Goal: Transaction & Acquisition: Purchase product/service

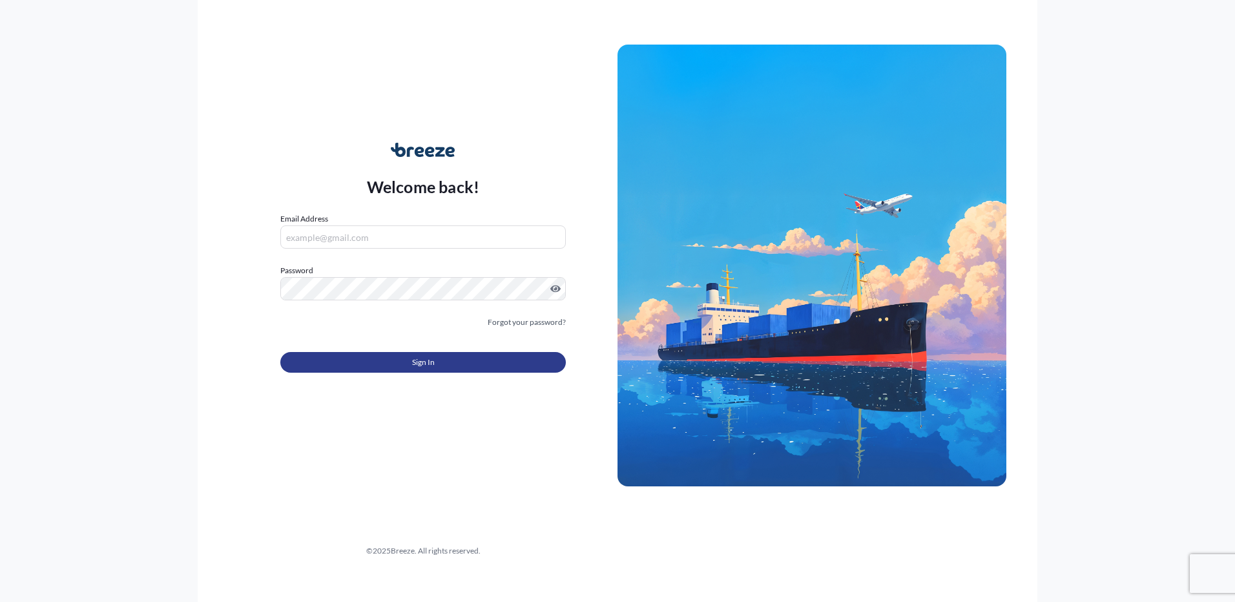
type input "[EMAIL_ADDRESS][DOMAIN_NAME]"
click at [388, 357] on button "Sign In" at bounding box center [422, 362] width 285 height 21
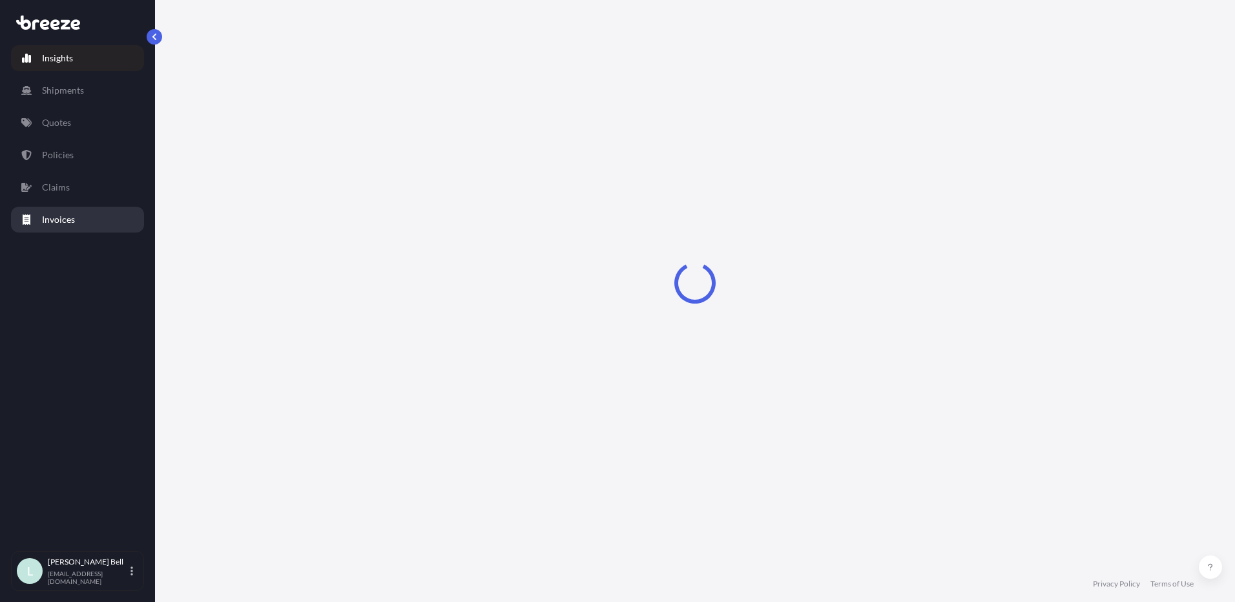
select select "2025"
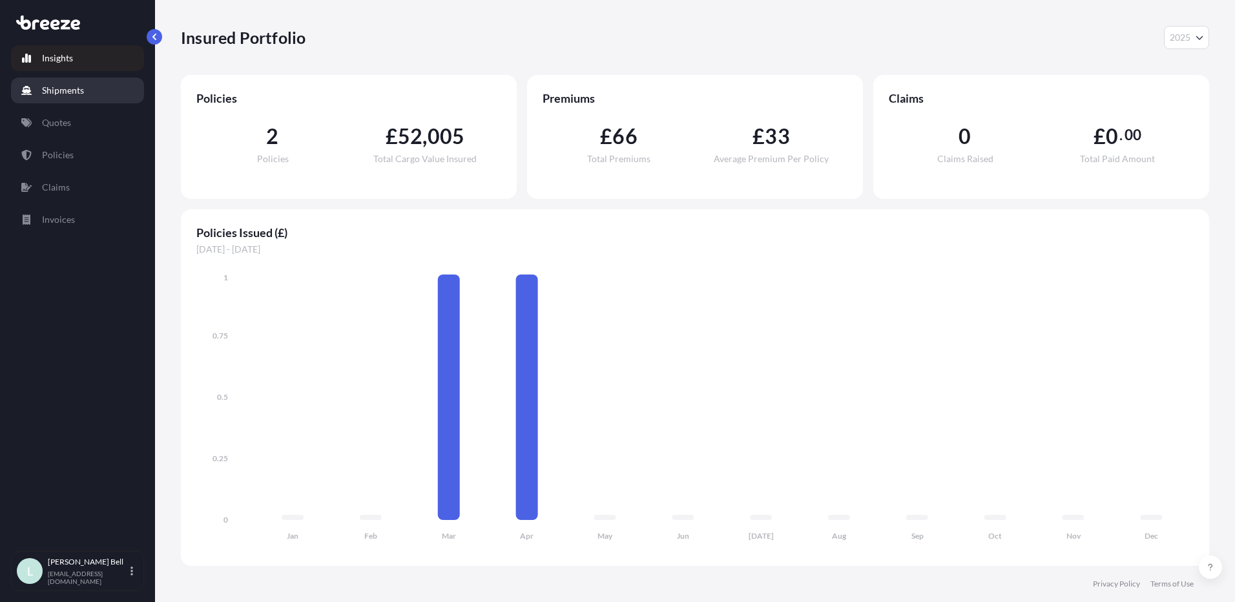
click at [90, 101] on link "Shipments" at bounding box center [77, 91] width 133 height 26
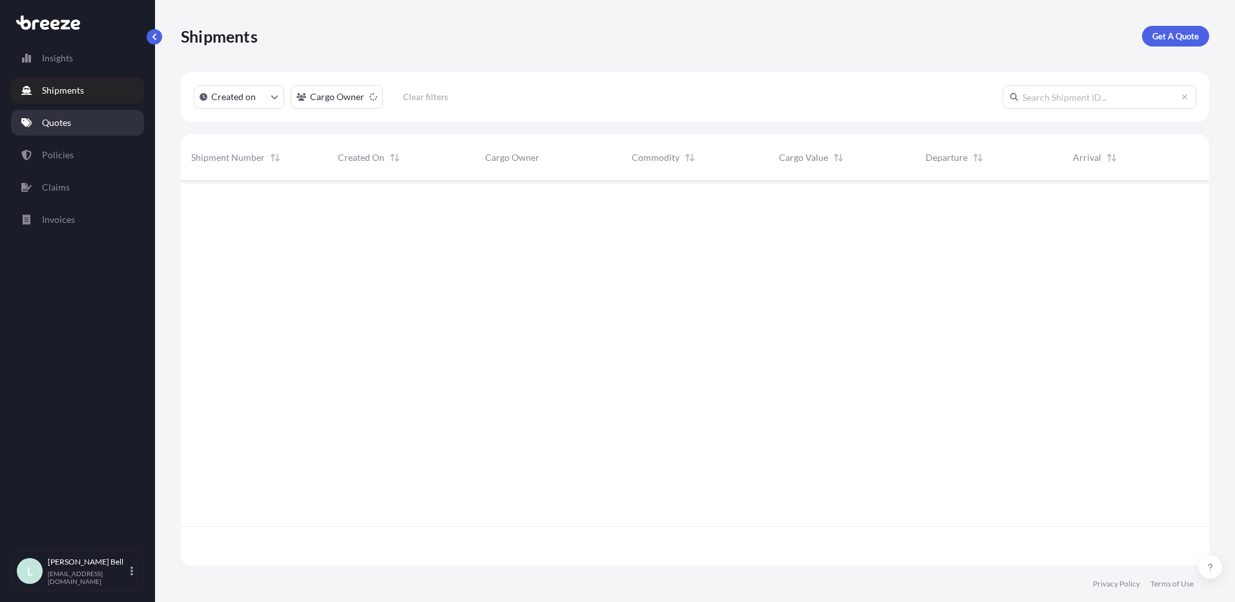
scroll to position [422, 1018]
click at [92, 130] on link "Quotes" at bounding box center [77, 123] width 133 height 26
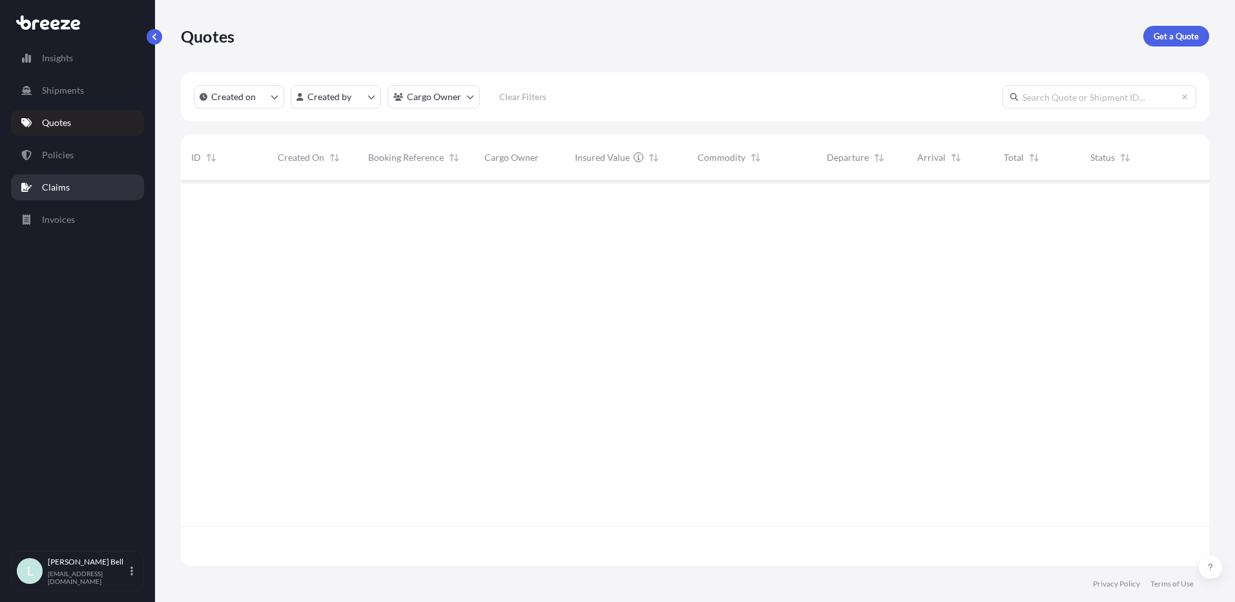
scroll to position [422, 1018]
click at [90, 178] on link "Claims" at bounding box center [77, 187] width 133 height 26
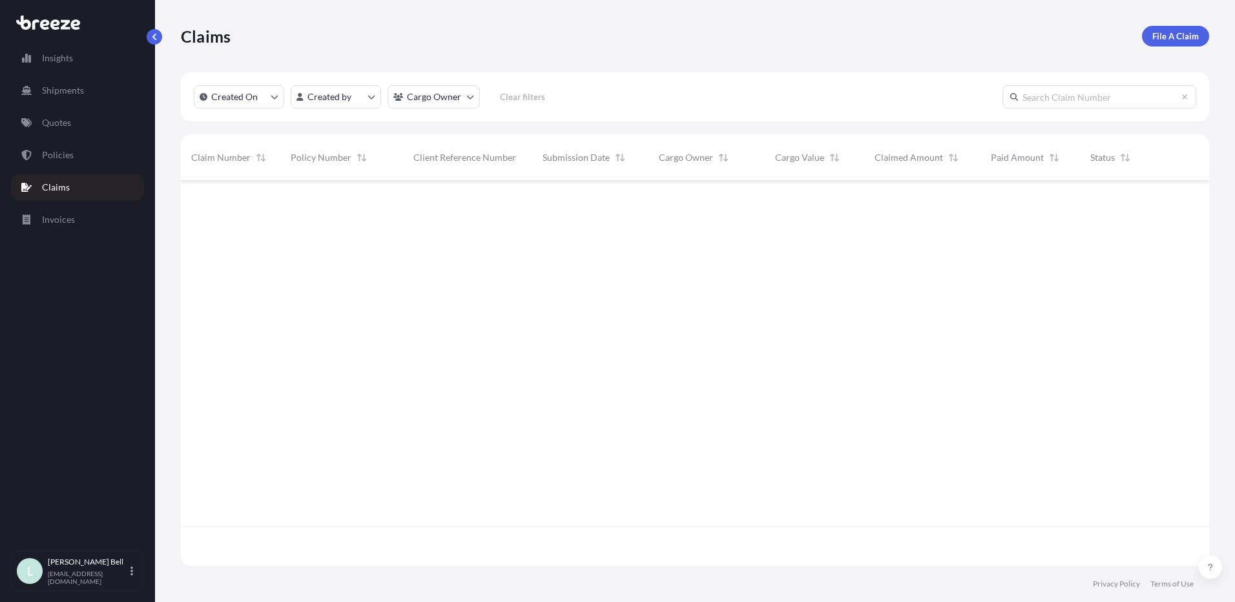
scroll to position [422, 1018]
click at [88, 212] on link "Invoices" at bounding box center [77, 220] width 133 height 26
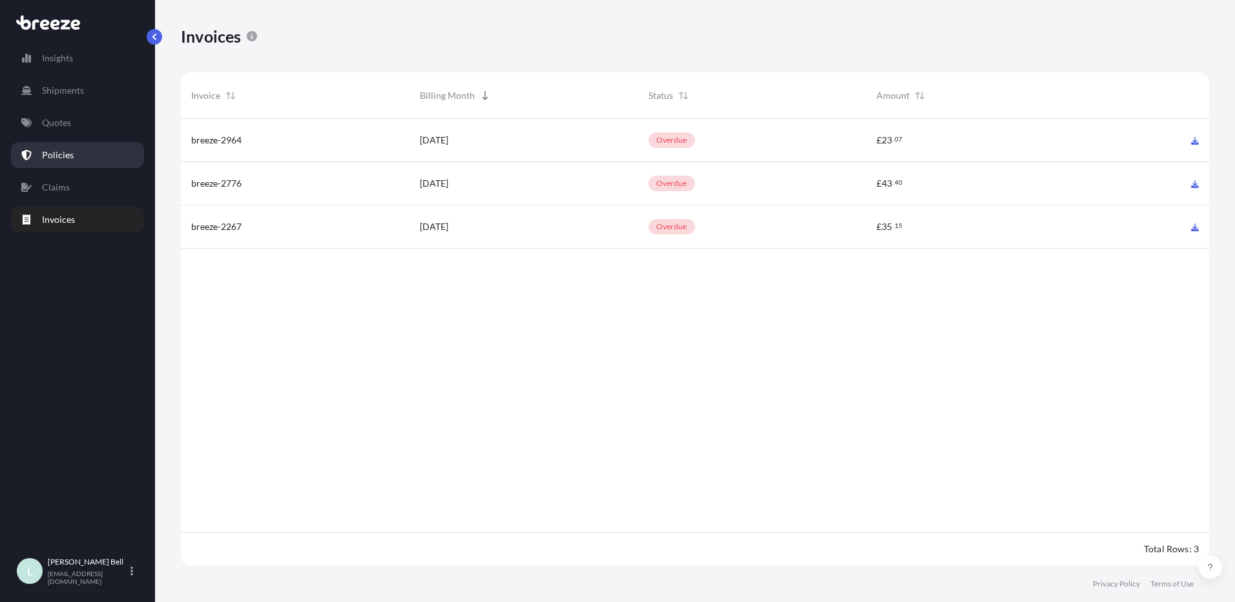
scroll to position [450, 1018]
click at [106, 155] on link "Policies" at bounding box center [77, 155] width 133 height 26
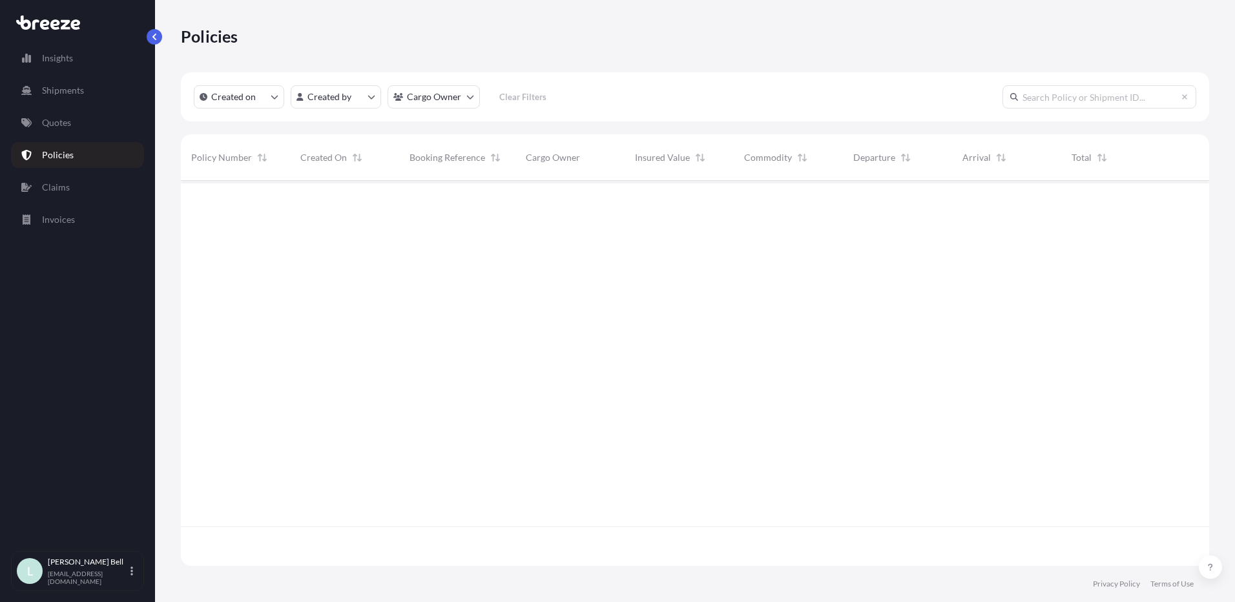
scroll to position [382, 1018]
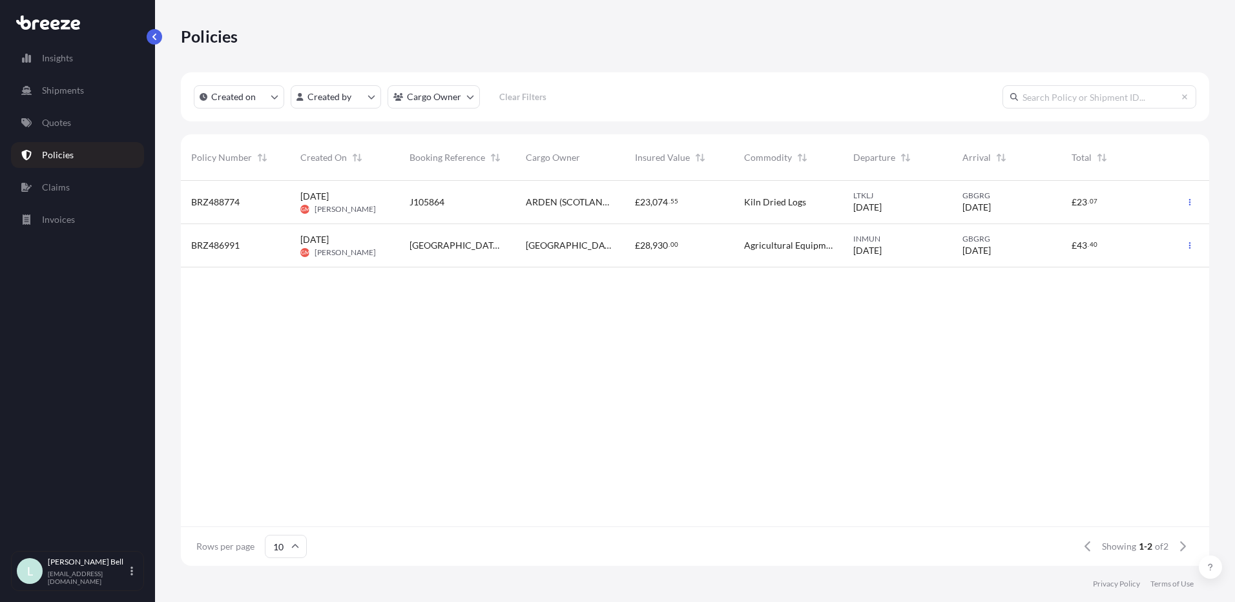
click at [367, 198] on div "[DATE] GM [PERSON_NAME]" at bounding box center [344, 202] width 88 height 25
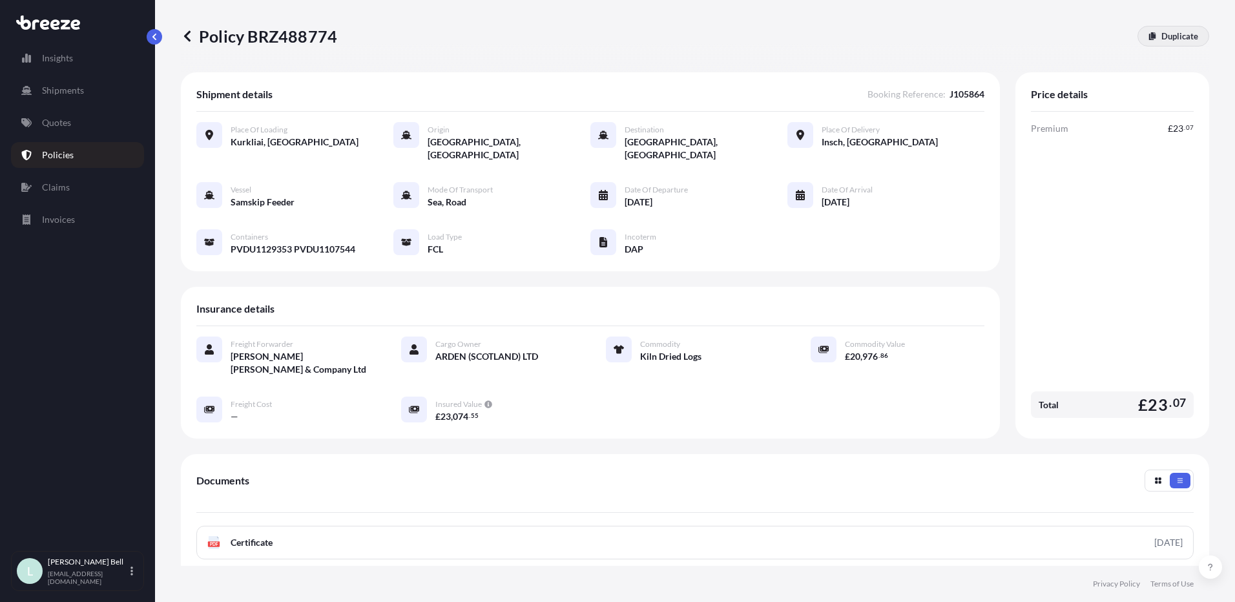
click at [1169, 36] on p "Duplicate" at bounding box center [1179, 36] width 37 height 13
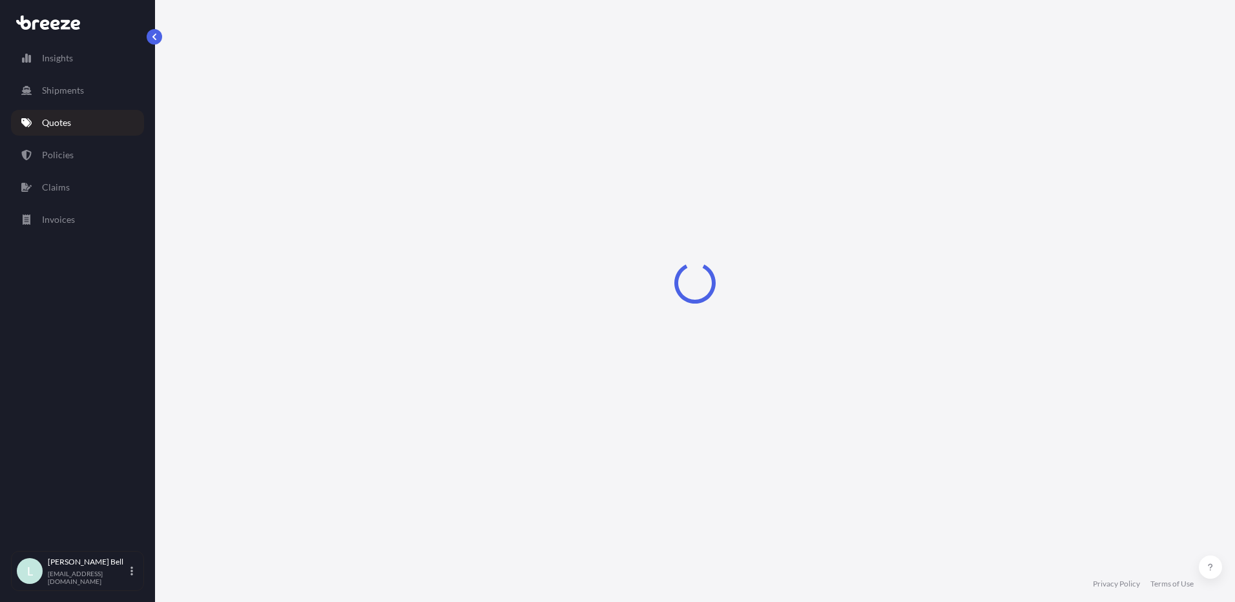
scroll to position [3, 0]
select select "Road"
select select "Sea"
select select "Road"
select select "2"
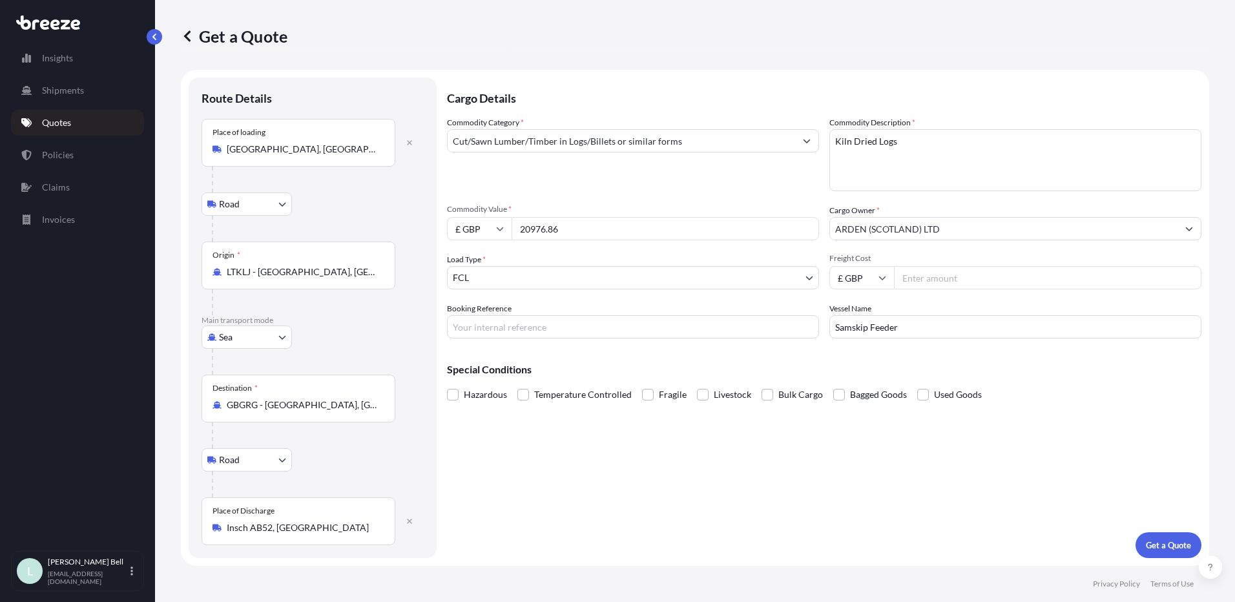
click at [602, 223] on input "20976.86" at bounding box center [665, 228] width 307 height 23
drag, startPoint x: 600, startPoint y: 224, endPoint x: 357, endPoint y: 191, distance: 245.1
click at [365, 191] on form "Route Details Place of loading [GEOGRAPHIC_DATA], [GEOGRAPHIC_DATA], [GEOGRAPHI…" at bounding box center [695, 318] width 1028 height 496
click at [472, 236] on input "£ GBP" at bounding box center [479, 228] width 65 height 23
click at [479, 265] on div "€ EUR" at bounding box center [479, 264] width 54 height 25
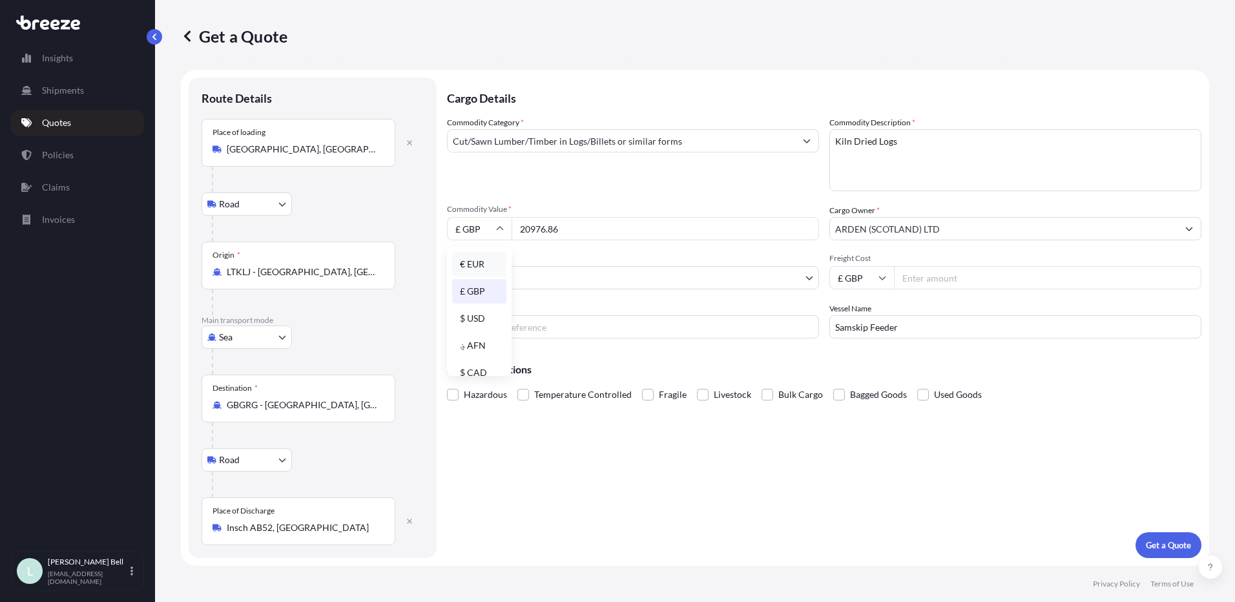
type input "€ EUR"
click at [583, 233] on input "20976.86" at bounding box center [665, 228] width 307 height 23
drag, startPoint x: 583, startPoint y: 233, endPoint x: 363, endPoint y: 215, distance: 220.3
click at [363, 215] on form "Route Details Place of loading [GEOGRAPHIC_DATA], [GEOGRAPHIC_DATA], [GEOGRAPHI…" at bounding box center [695, 318] width 1028 height 496
type input "10951.60"
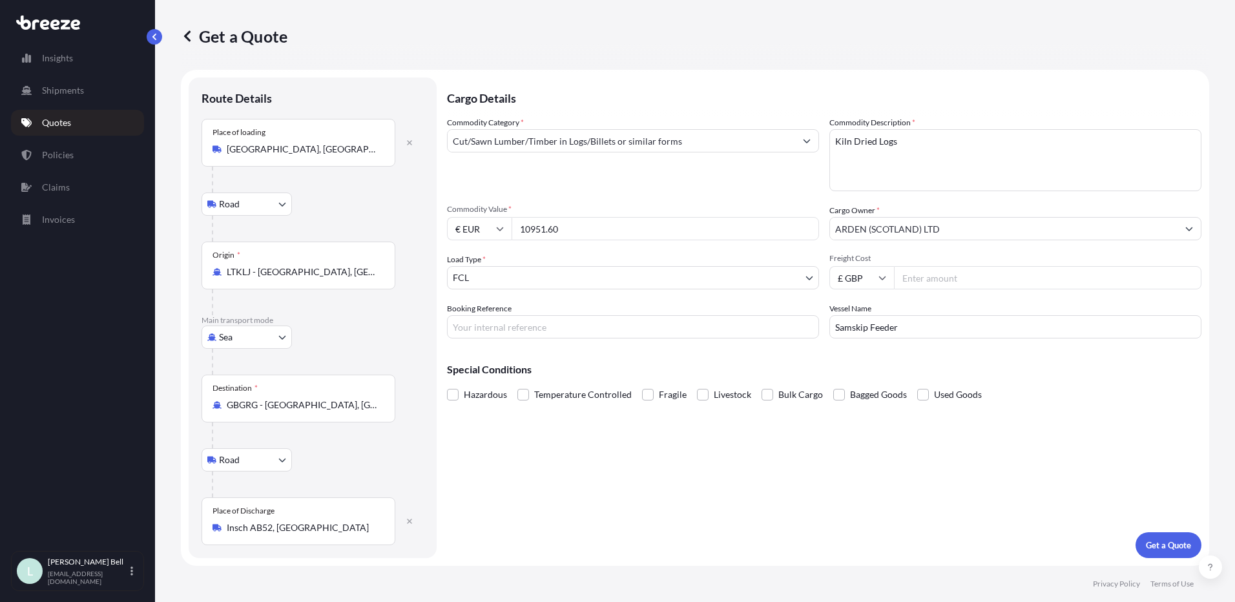
click at [366, 464] on div "Road Road Rail" at bounding box center [313, 459] width 222 height 23
click at [1146, 548] on p "Get a Quote" at bounding box center [1168, 545] width 45 height 13
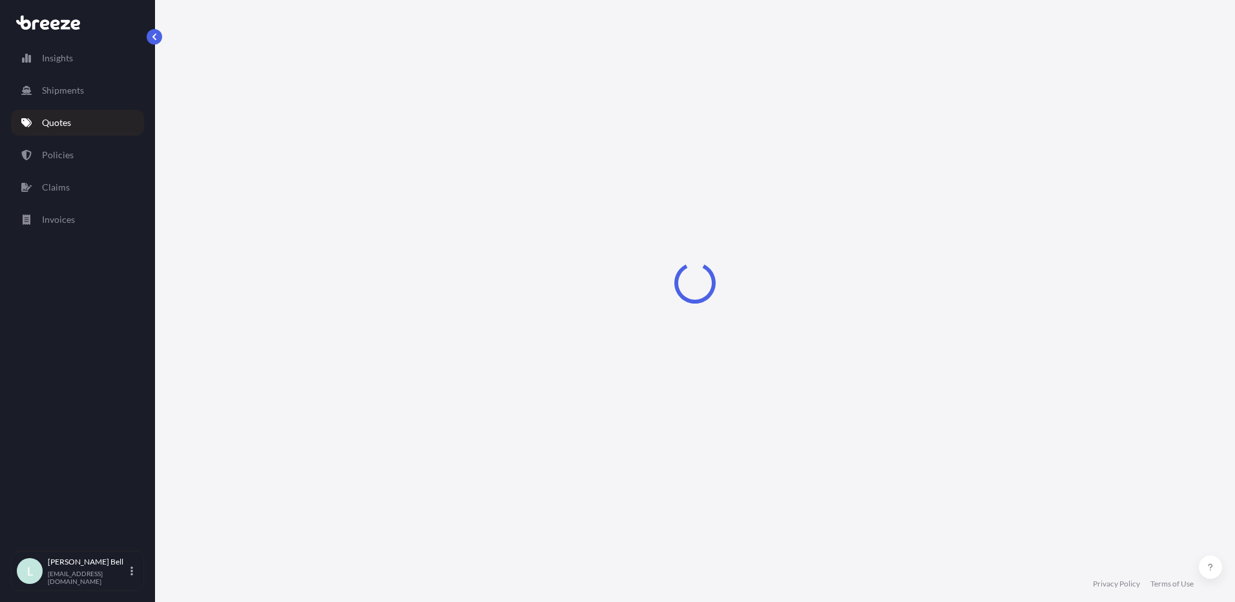
select select "Road"
select select "Sea"
select select "Road"
select select "2"
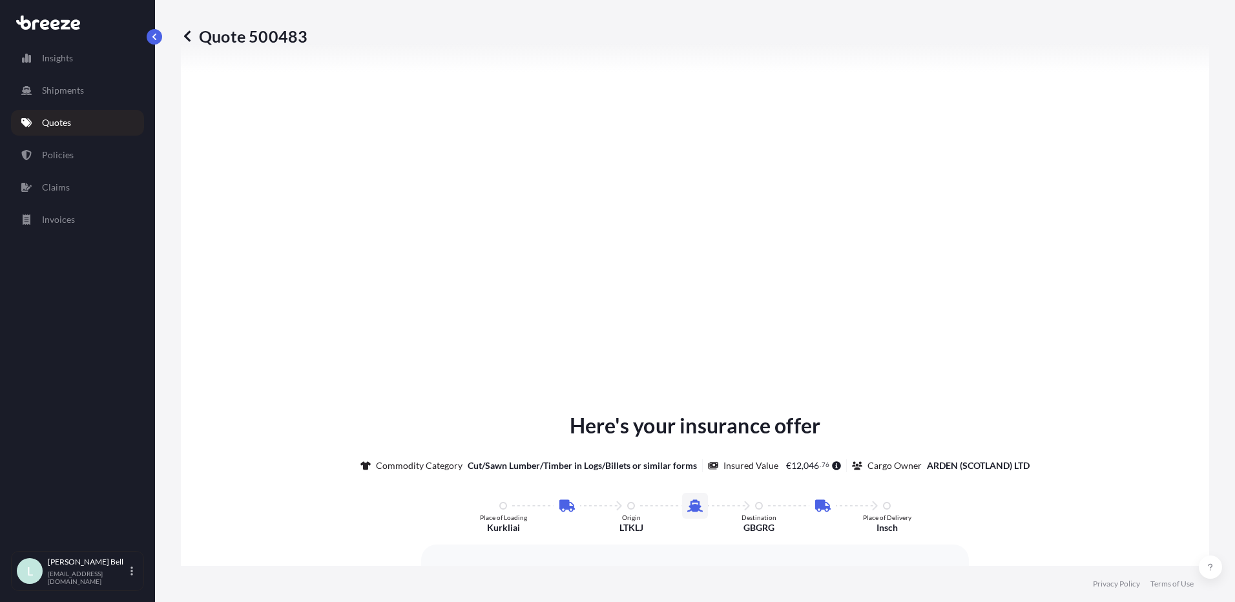
scroll to position [1692, 0]
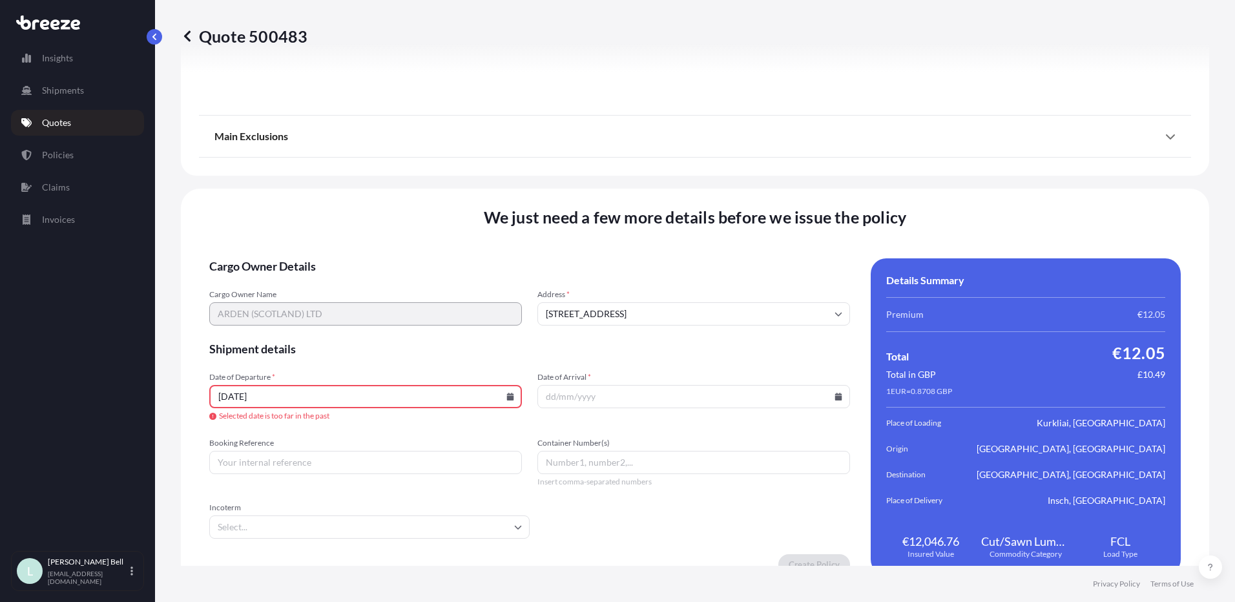
click at [344, 403] on input "[DATE]" at bounding box center [365, 396] width 313 height 23
drag, startPoint x: 344, startPoint y: 403, endPoint x: 243, endPoint y: 397, distance: 101.6
click at [198, 397] on div "We just need a few more details before we issue the policy Cargo Owner Details …" at bounding box center [695, 391] width 1028 height 404
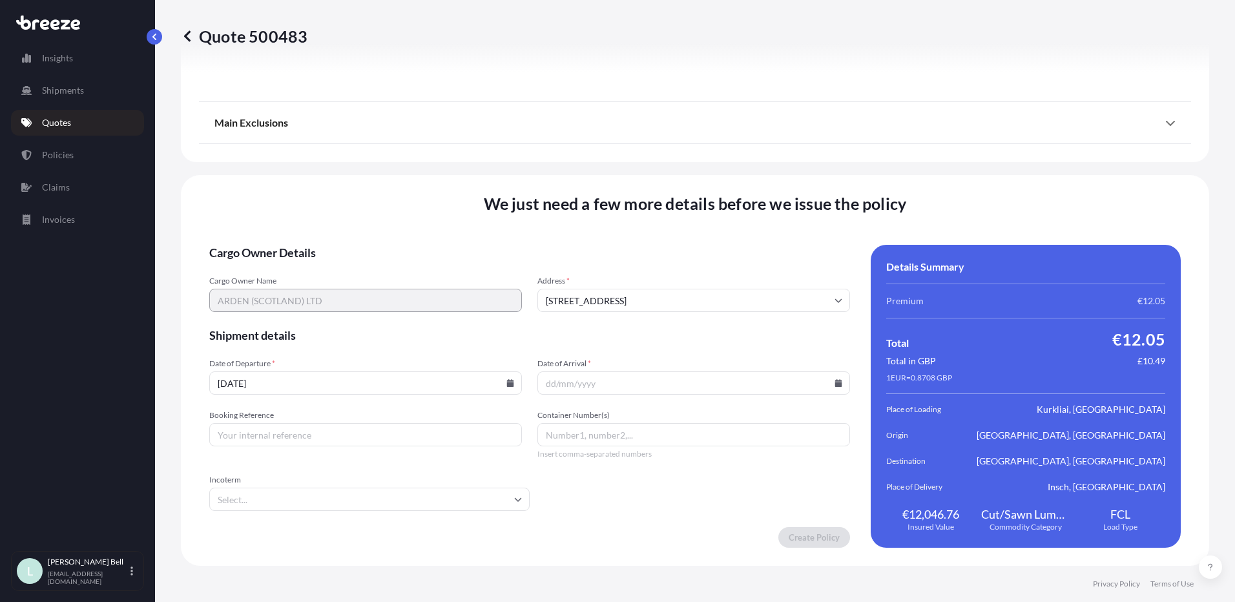
type input "[DATE]"
click at [634, 373] on input "Date of Arrival *" at bounding box center [693, 382] width 313 height 23
type input "[DATE]"
click at [594, 439] on input "Container Number(s)" at bounding box center [693, 434] width 313 height 23
type input "SANU7994867"
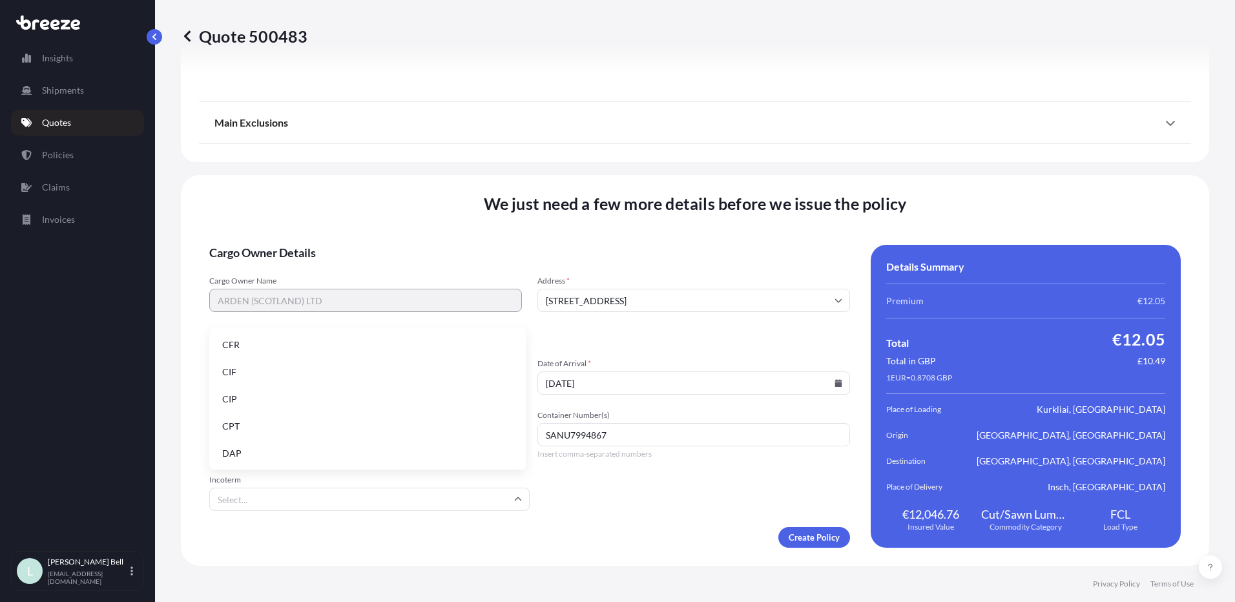
click at [501, 502] on input "Incoterm" at bounding box center [369, 499] width 320 height 23
type input "DAP"
click at [649, 507] on form "Cargo Owner Details Cargo Owner Name ARDEN ([GEOGRAPHIC_DATA]) LTD Address * [S…" at bounding box center [529, 396] width 641 height 303
click at [305, 430] on input "Booking Reference" at bounding box center [365, 434] width 313 height 23
type input "J108127 - VLI20252008"
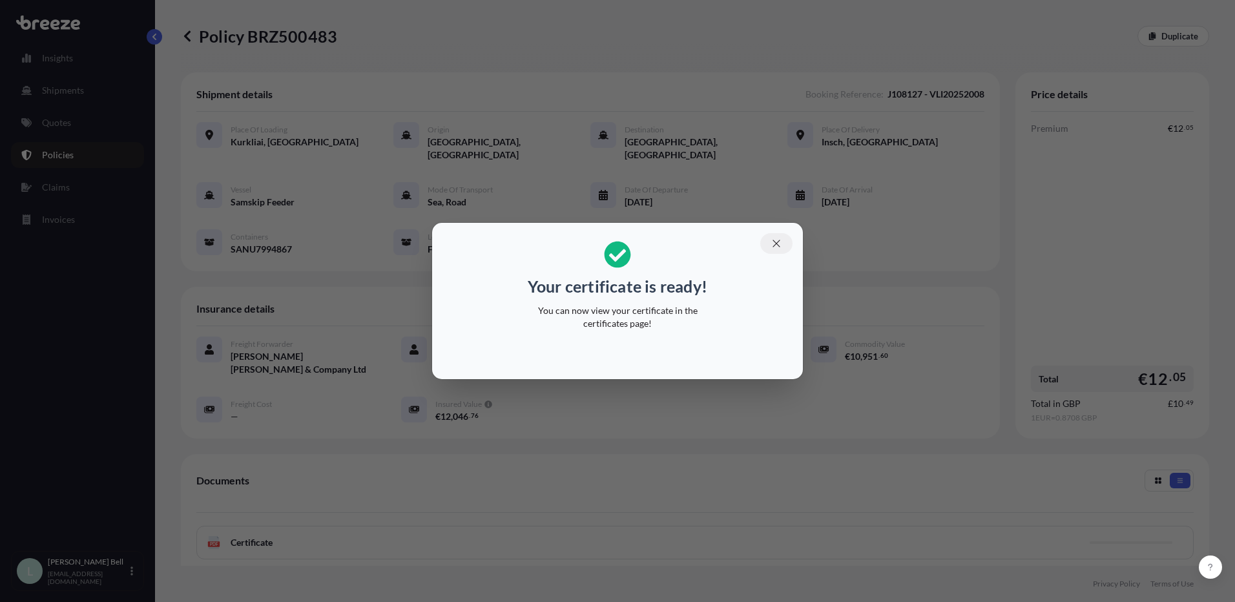
click at [781, 247] on icon "button" at bounding box center [776, 244] width 12 height 12
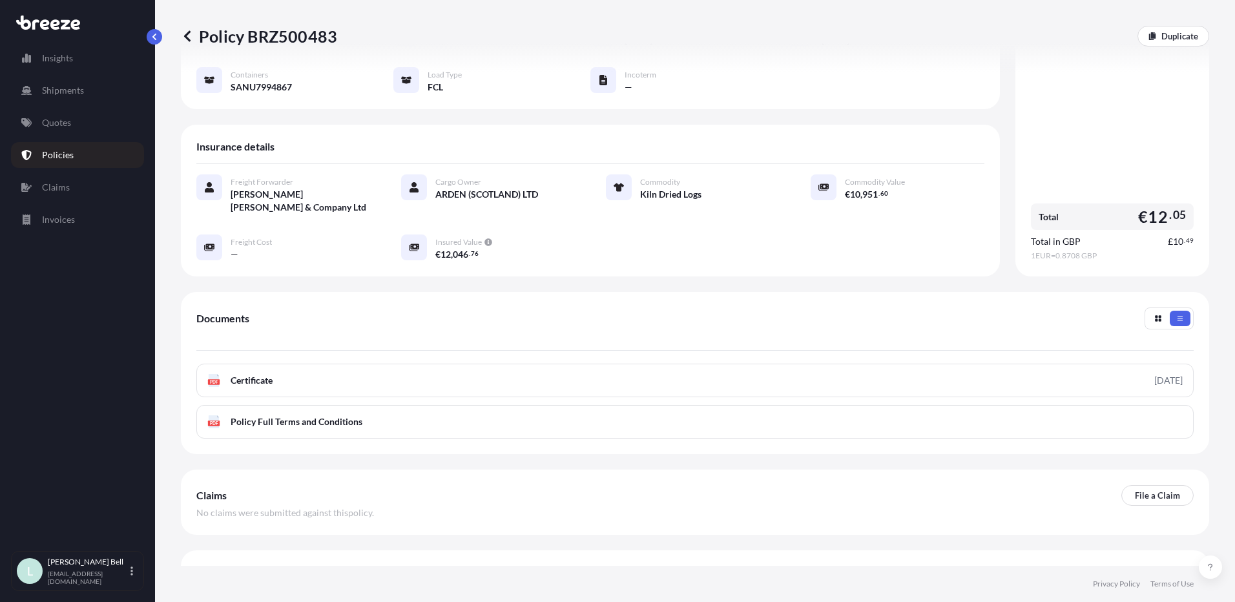
scroll to position [33, 0]
